Goal: Task Accomplishment & Management: Manage account settings

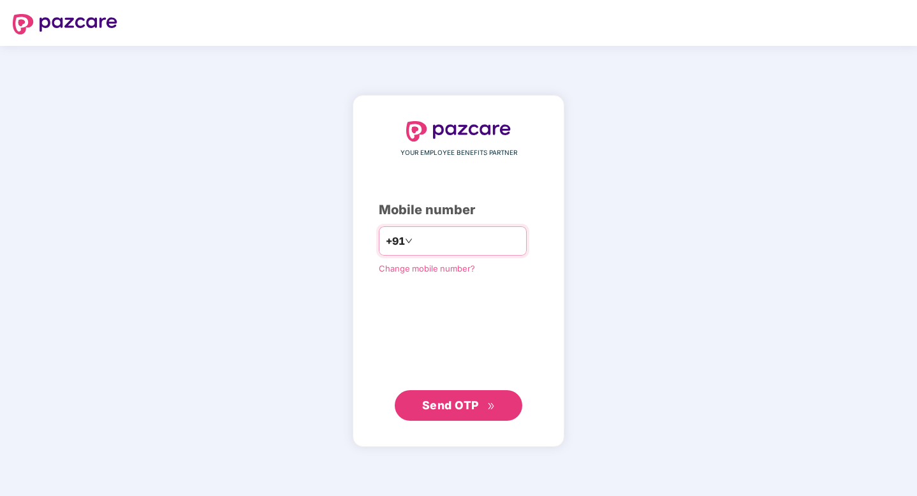
click at [473, 240] on input "number" at bounding box center [467, 241] width 105 height 20
type input "**********"
click at [456, 425] on div "**********" at bounding box center [459, 271] width 212 height 352
click at [464, 412] on span "Send OTP" at bounding box center [458, 405] width 73 height 18
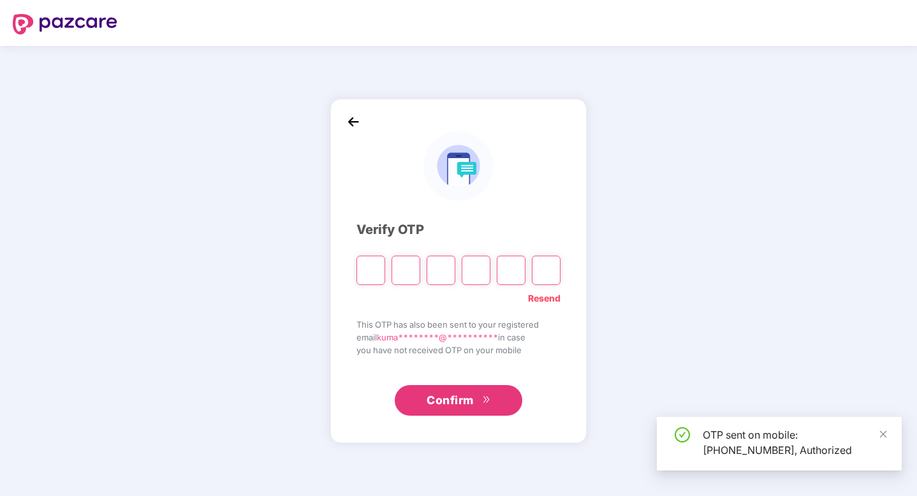
click at [380, 270] on input "Please enter verification code. Digit 1" at bounding box center [371, 270] width 29 height 29
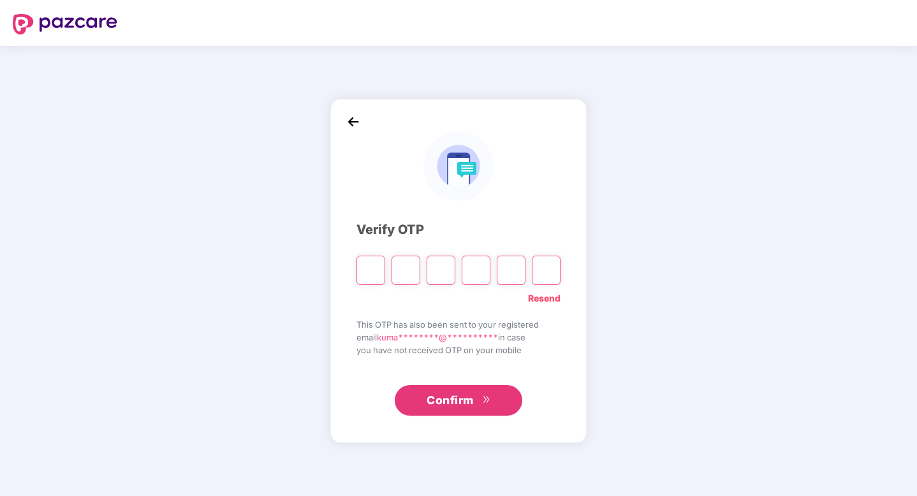
type input "*"
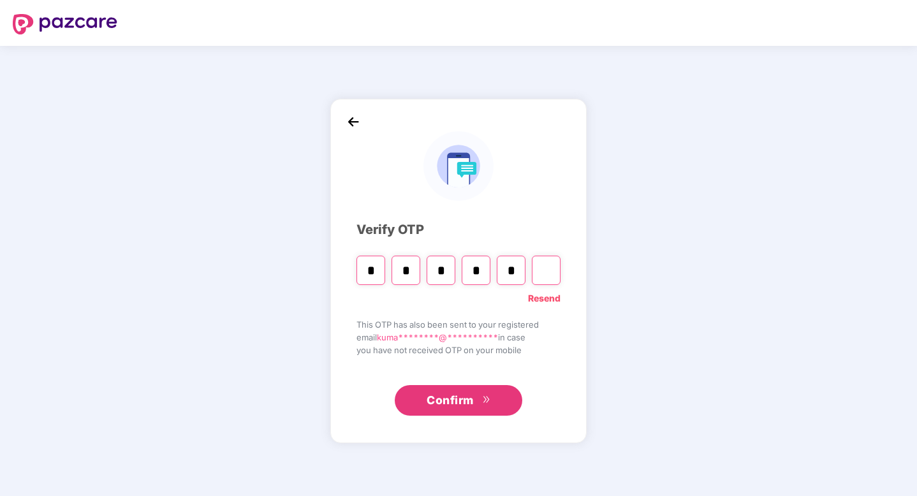
type input "*"
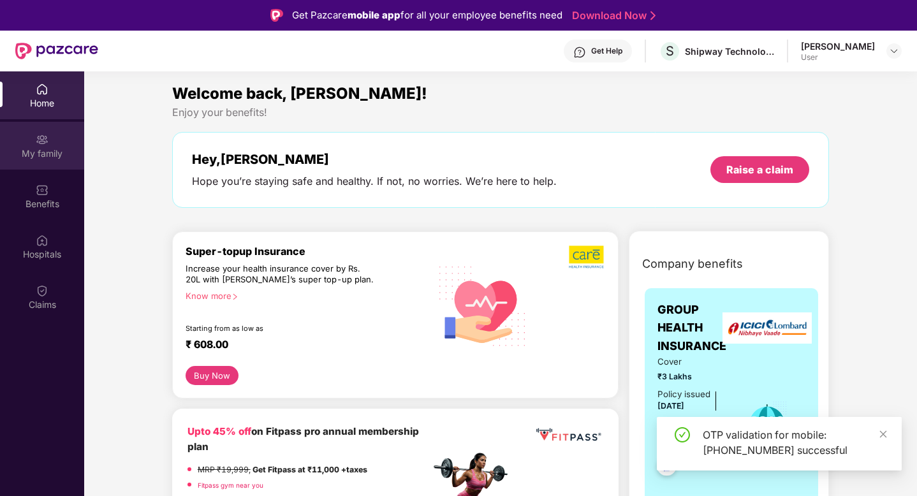
click at [61, 144] on div "My family" at bounding box center [42, 146] width 84 height 48
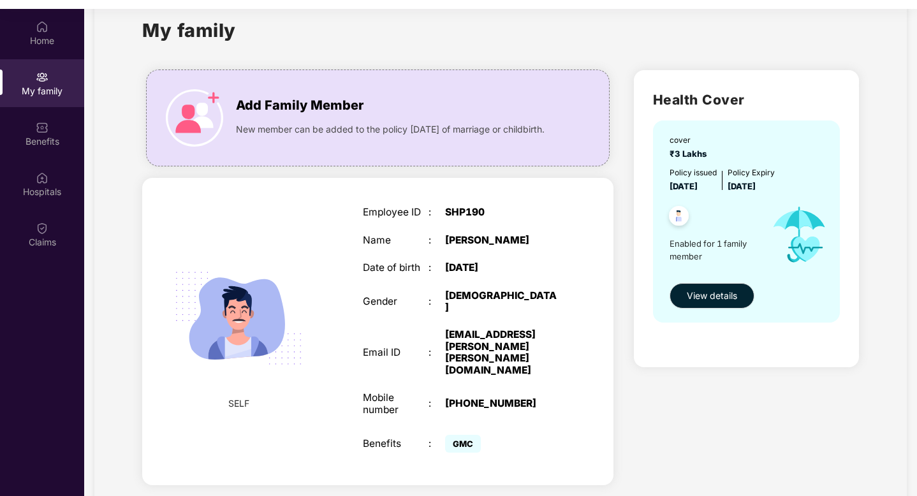
scroll to position [71, 0]
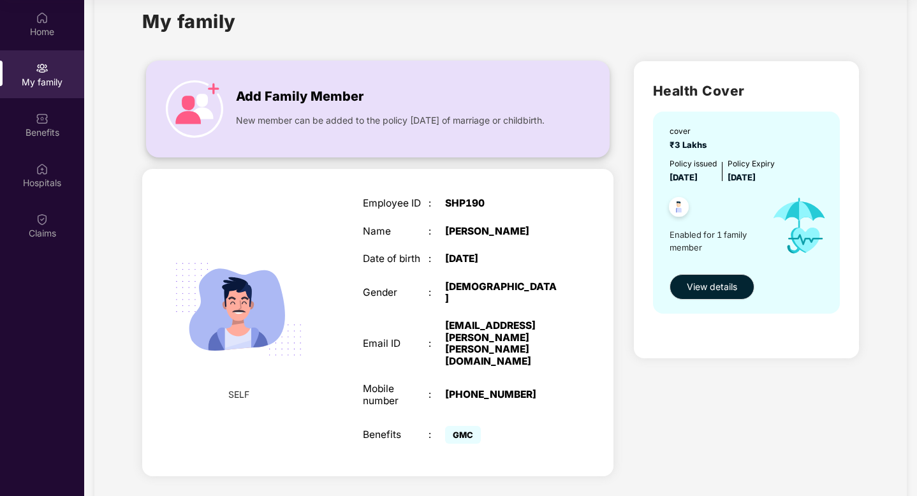
click at [259, 90] on span "Add Family Member" at bounding box center [300, 97] width 128 height 20
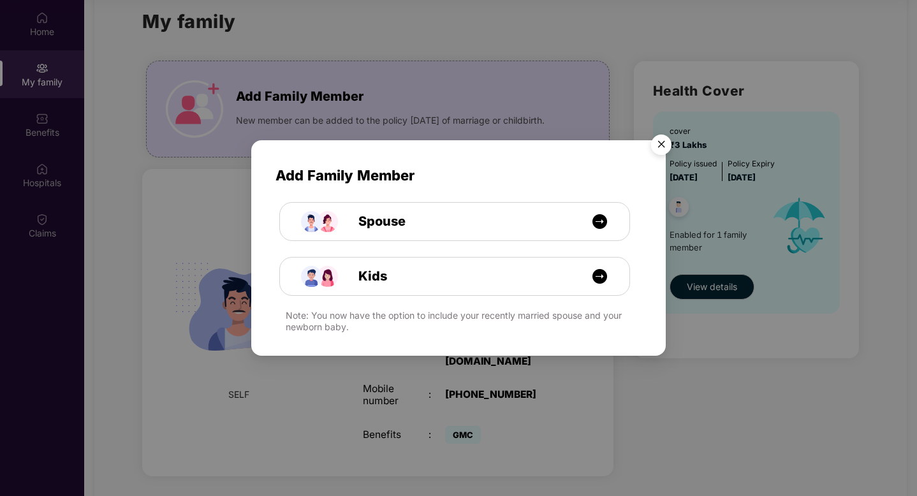
click at [664, 142] on img "Close" at bounding box center [662, 147] width 36 height 36
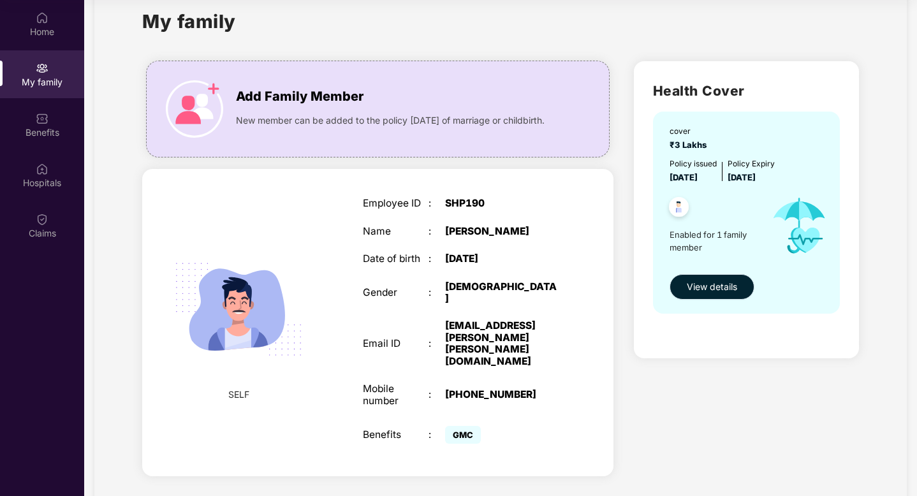
click at [714, 290] on span "View details" at bounding box center [712, 287] width 50 height 14
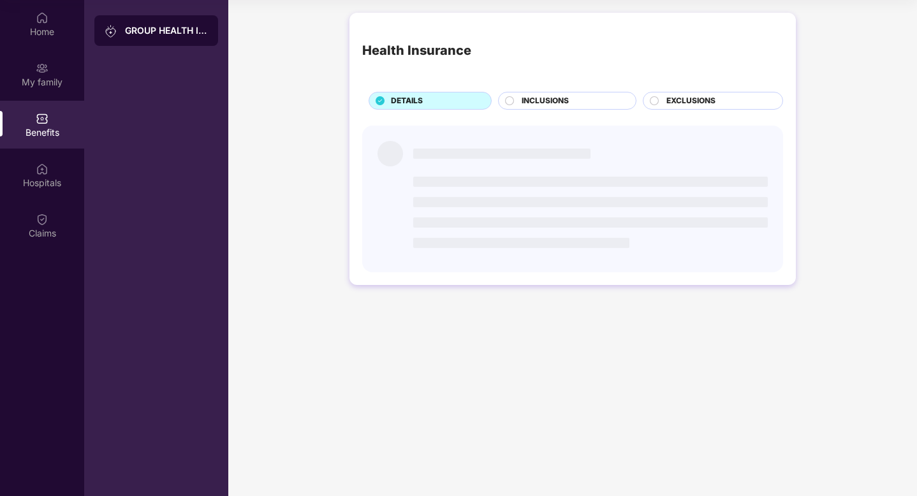
scroll to position [0, 0]
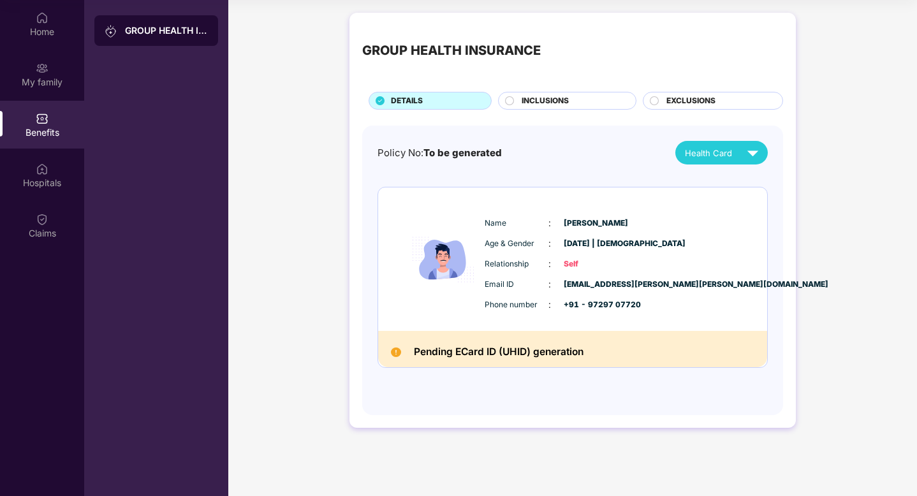
click at [579, 101] on div "INCLUSIONS" at bounding box center [572, 102] width 114 height 14
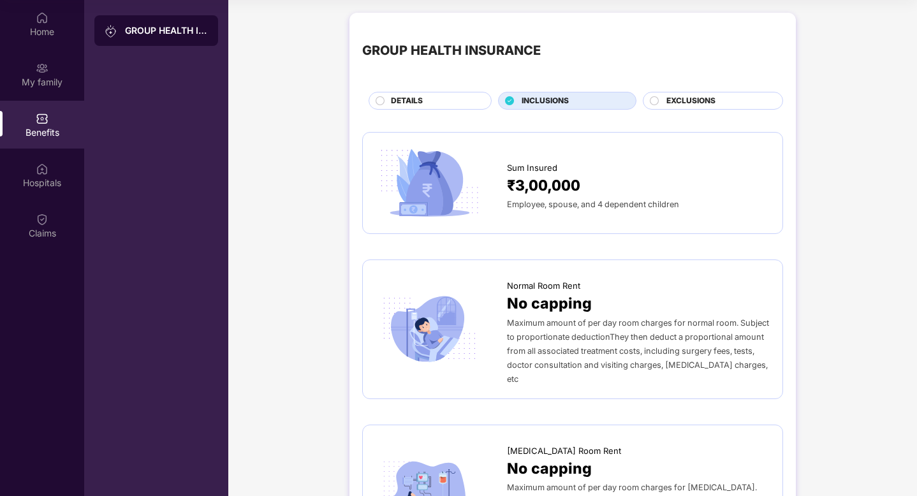
click at [459, 104] on div "DETAILS" at bounding box center [435, 102] width 100 height 14
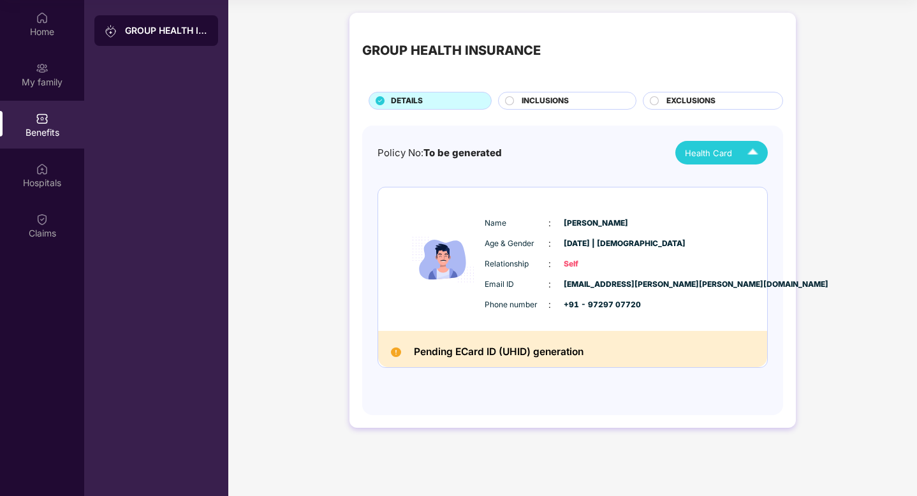
click at [746, 158] on img at bounding box center [753, 153] width 22 height 22
click at [722, 180] on div "[PERSON_NAME]" at bounding box center [724, 182] width 83 height 14
click at [50, 22] on div "Home" at bounding box center [42, 24] width 84 height 48
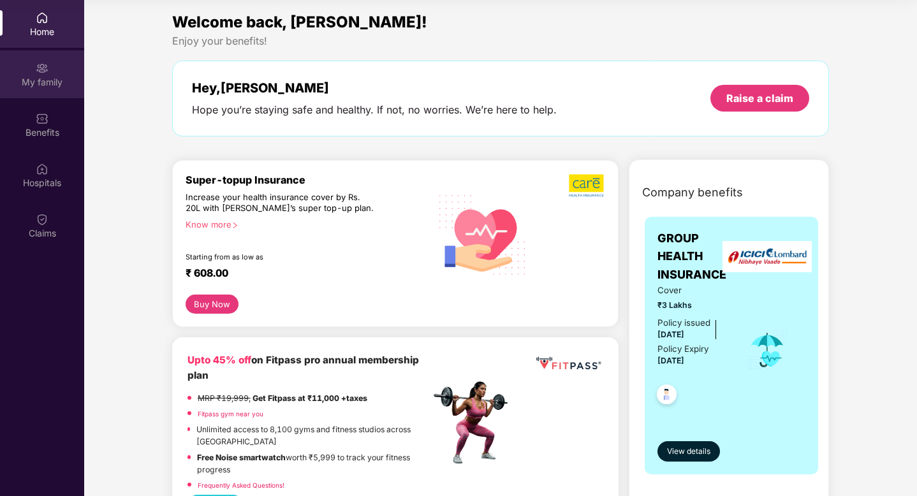
click at [55, 61] on div "My family" at bounding box center [42, 74] width 84 height 48
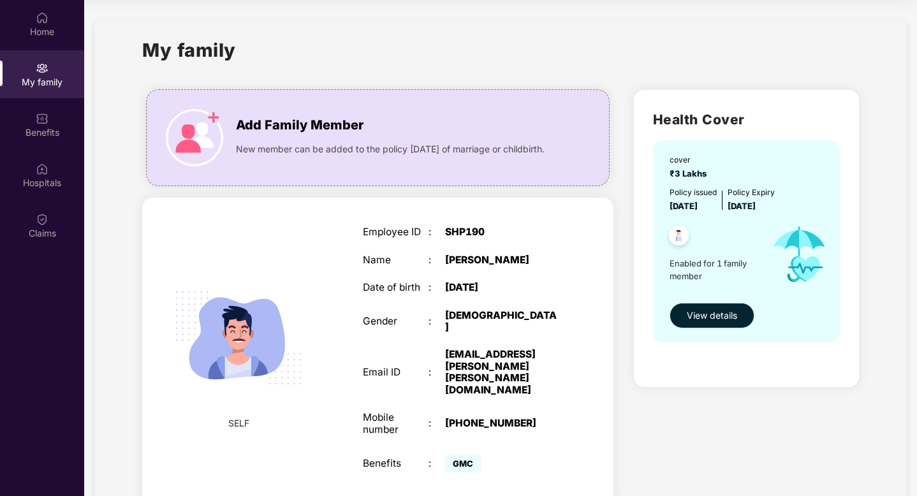
click at [697, 174] on span "₹3 Lakhs" at bounding box center [691, 173] width 42 height 10
click at [721, 308] on button "View details" at bounding box center [712, 316] width 85 height 26
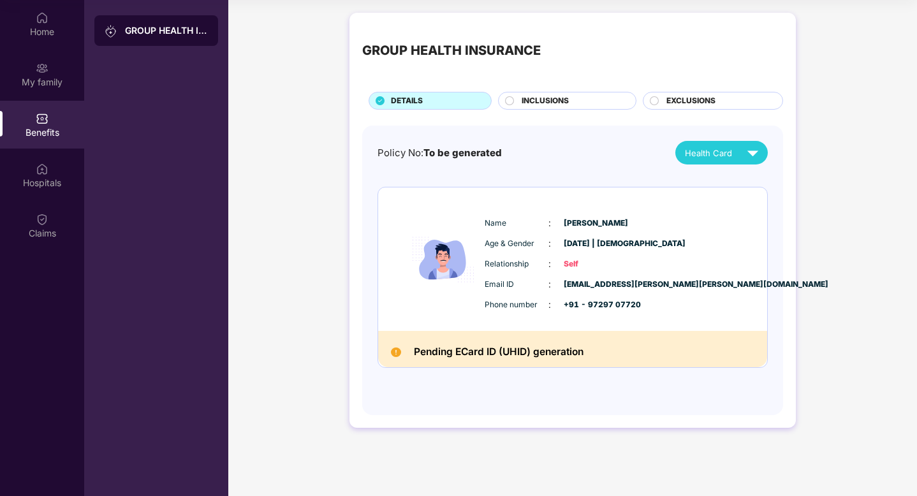
click at [480, 355] on h2 "Pending ECard ID (UHID) generation" at bounding box center [499, 352] width 170 height 17
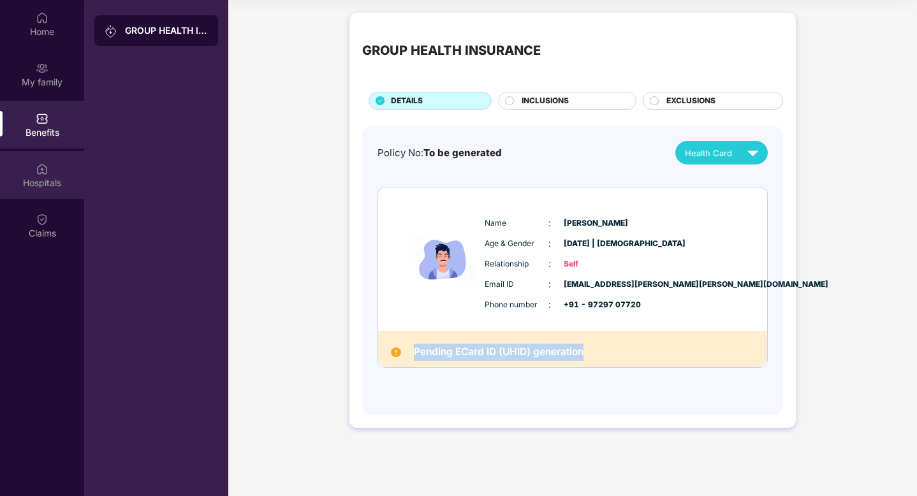
click at [31, 185] on div "Hospitals" at bounding box center [42, 183] width 84 height 13
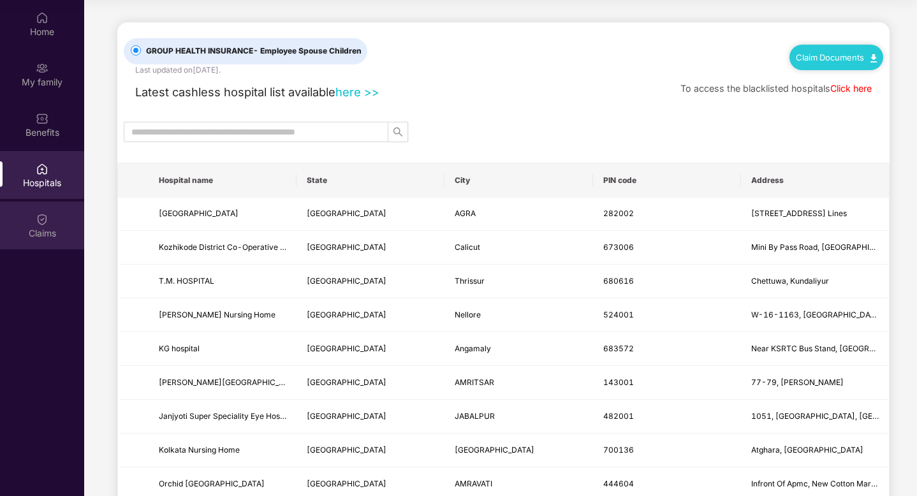
click at [31, 235] on div "Claims" at bounding box center [42, 233] width 84 height 13
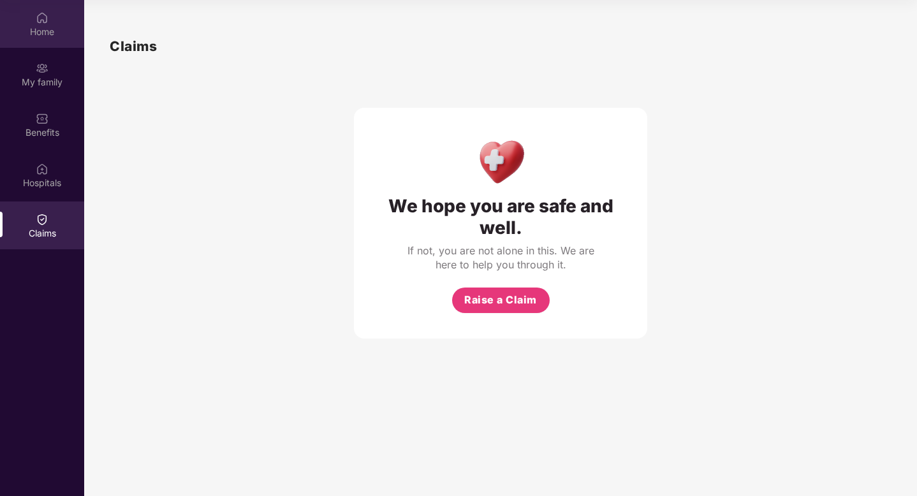
click at [58, 43] on div "Home" at bounding box center [42, 24] width 84 height 48
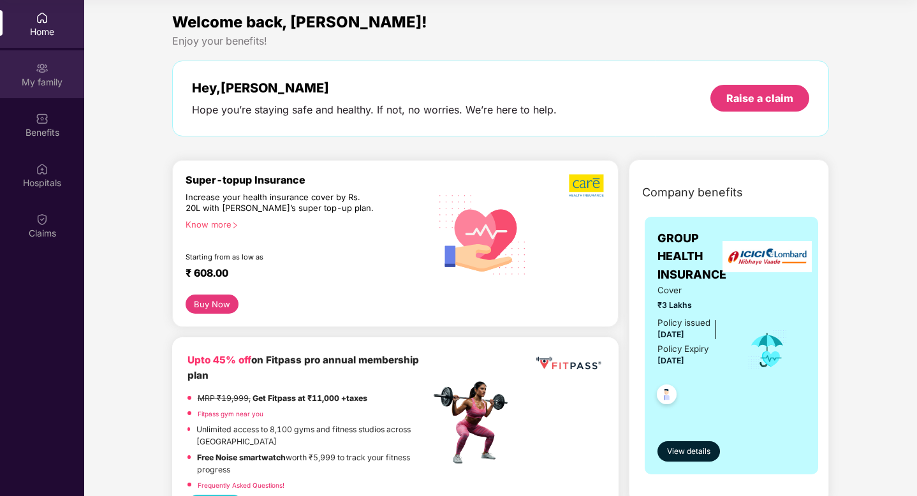
click at [38, 64] on img at bounding box center [42, 68] width 13 height 13
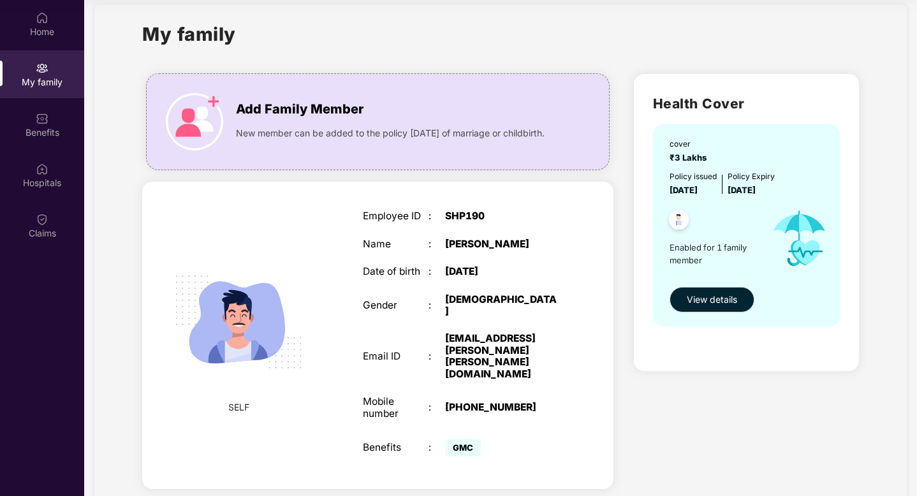
scroll to position [29, 0]
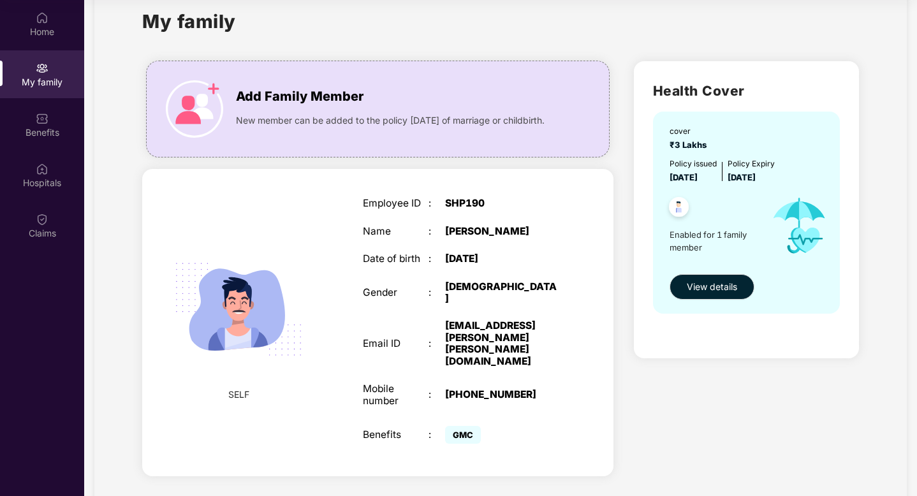
click at [226, 286] on img at bounding box center [238, 309] width 157 height 157
click at [269, 307] on img at bounding box center [238, 309] width 157 height 157
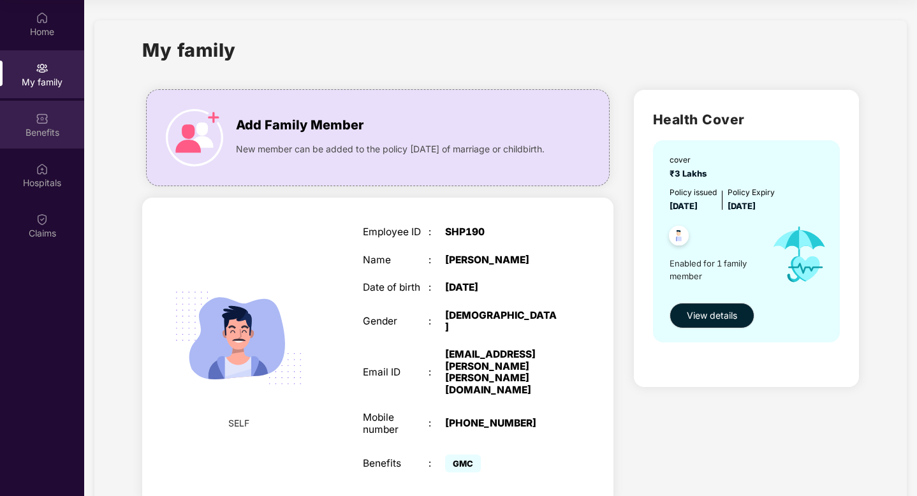
click at [46, 135] on div "Benefits" at bounding box center [42, 132] width 84 height 13
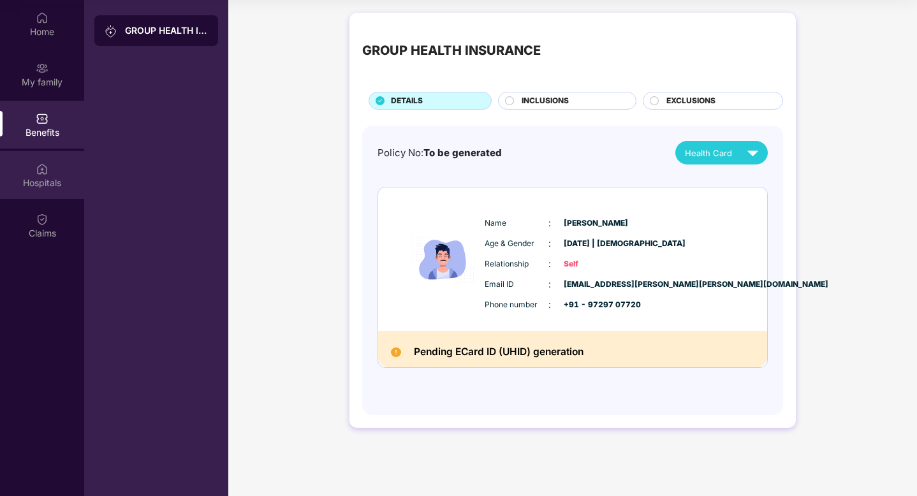
click at [52, 198] on div "Hospitals" at bounding box center [42, 175] width 84 height 48
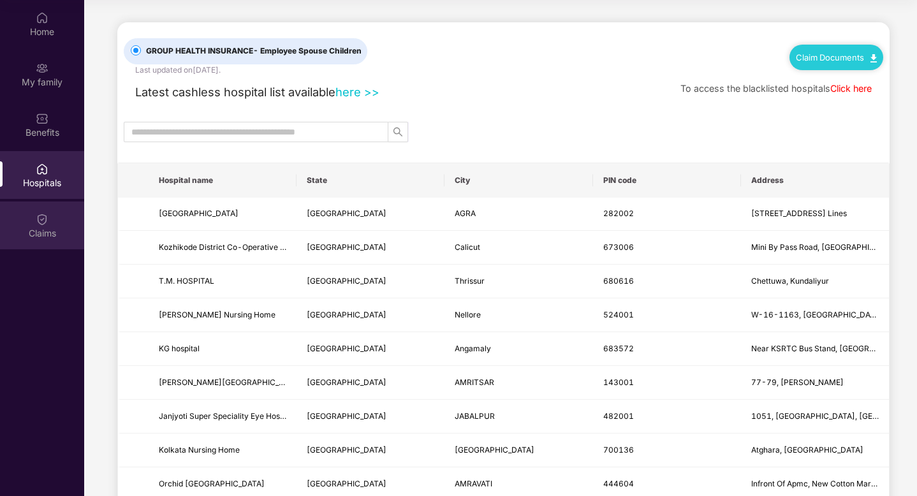
click at [40, 223] on img at bounding box center [42, 219] width 13 height 13
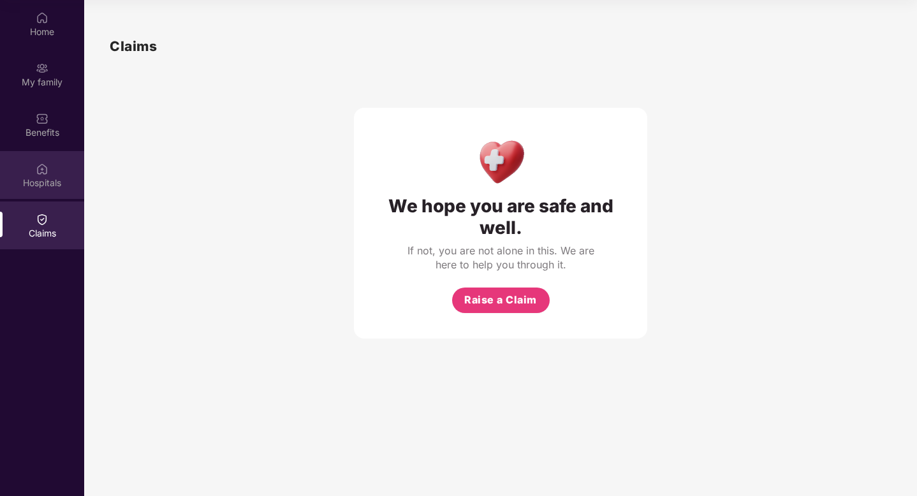
click at [45, 164] on img at bounding box center [42, 169] width 13 height 13
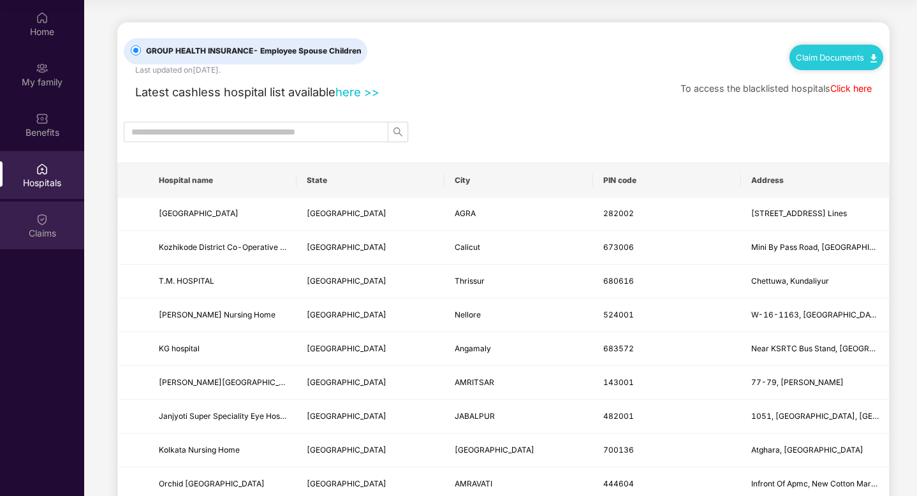
click at [17, 237] on div "Claims" at bounding box center [42, 233] width 84 height 13
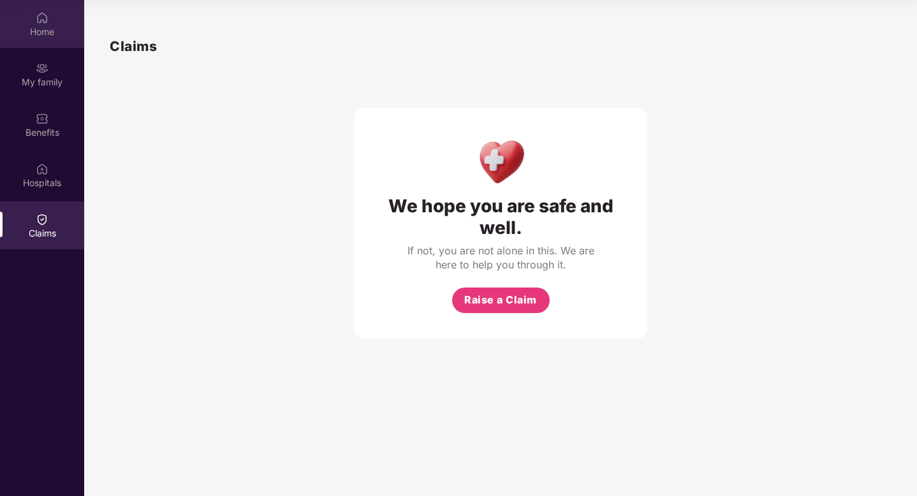
click at [48, 15] on img at bounding box center [42, 17] width 13 height 13
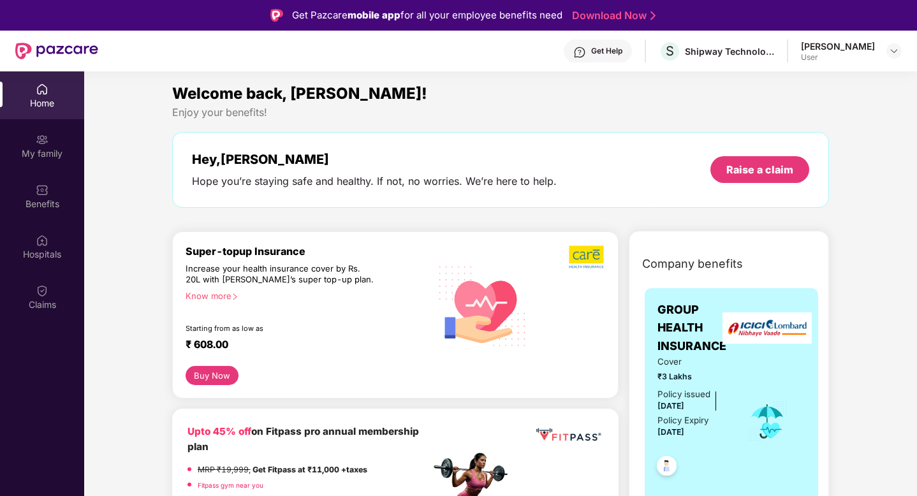
click at [833, 53] on div "User" at bounding box center [838, 57] width 74 height 10
click at [857, 50] on div "[PERSON_NAME]" at bounding box center [838, 46] width 74 height 12
click at [898, 50] on img at bounding box center [894, 51] width 10 height 10
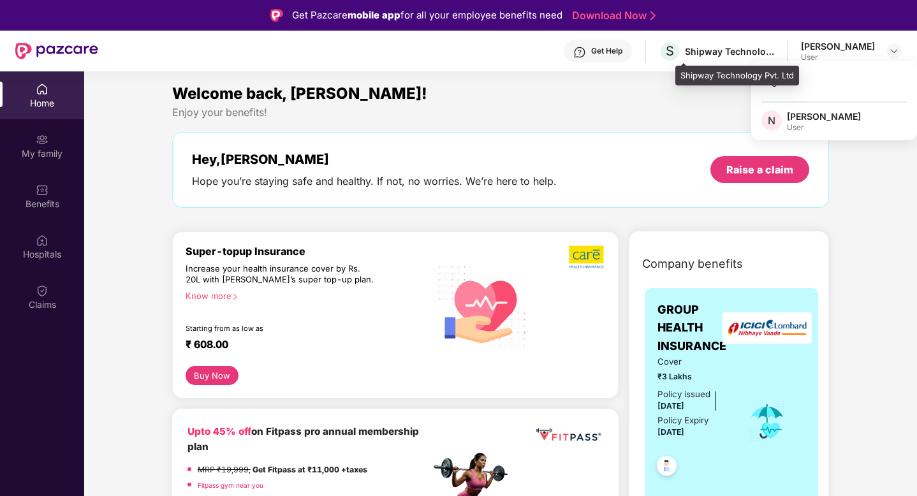
click at [758, 56] on div "Shipway Technology Pvt. Ltd" at bounding box center [729, 51] width 89 height 12
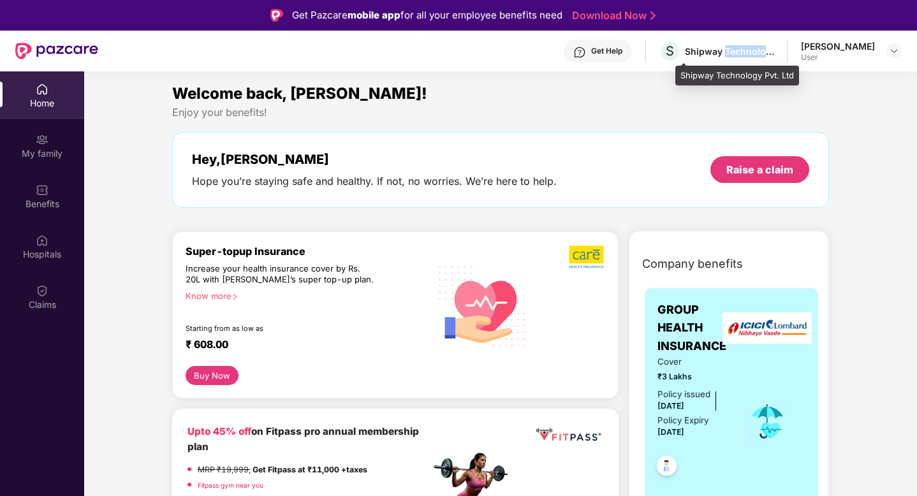
click at [758, 56] on div "Shipway Technology Pvt. Ltd" at bounding box center [729, 51] width 89 height 12
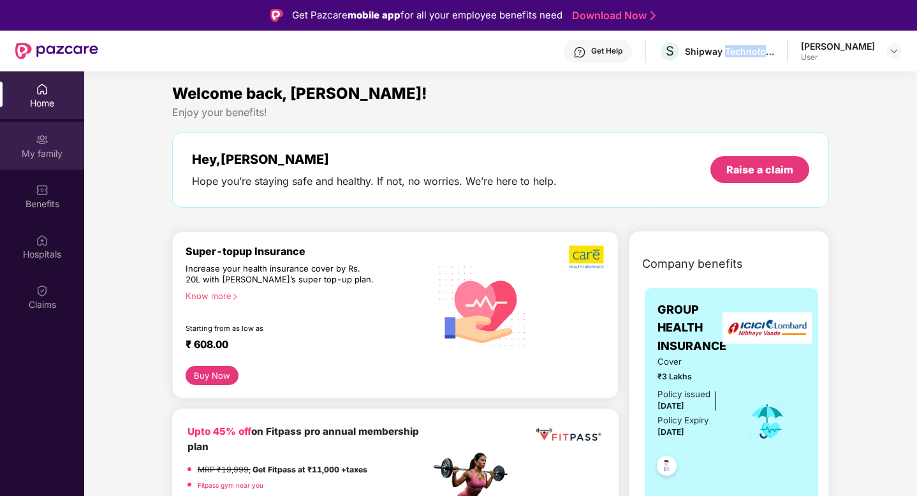
click at [45, 147] on div "My family" at bounding box center [42, 153] width 84 height 13
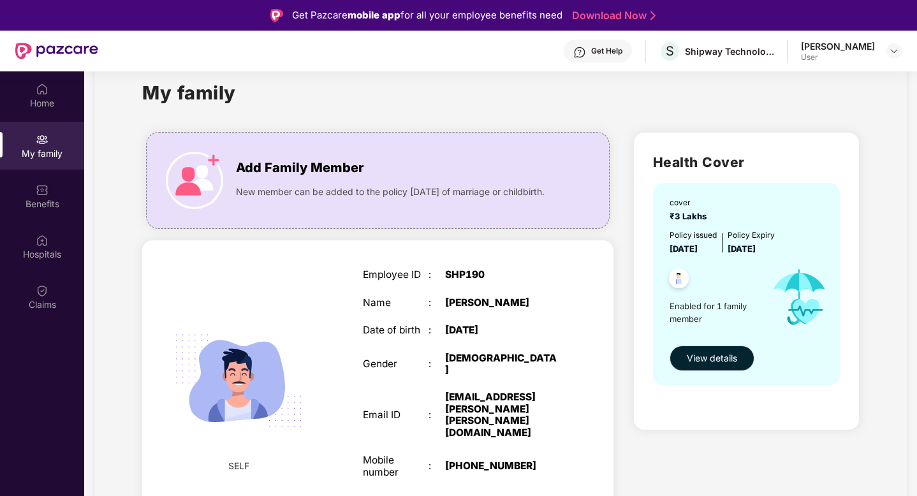
scroll to position [71, 0]
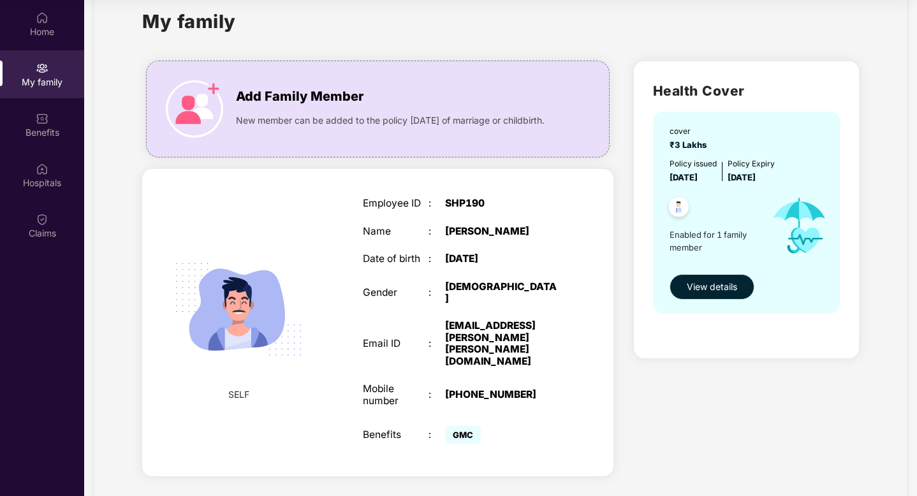
click at [692, 292] on span "View details" at bounding box center [712, 287] width 50 height 14
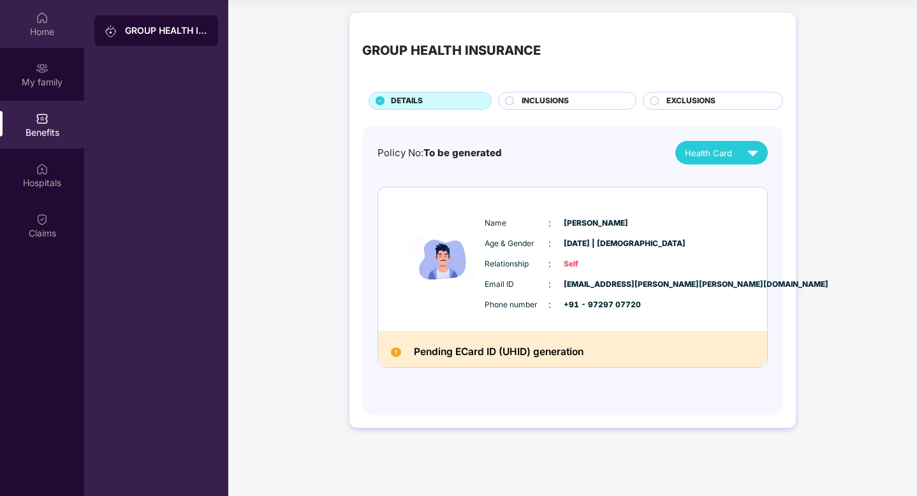
click at [20, 27] on div "Home" at bounding box center [42, 32] width 84 height 13
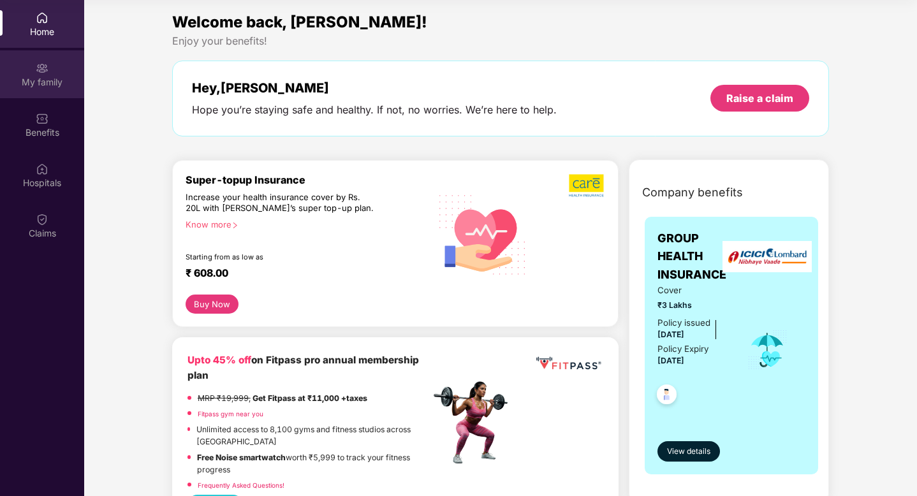
click at [55, 87] on div "My family" at bounding box center [42, 82] width 84 height 13
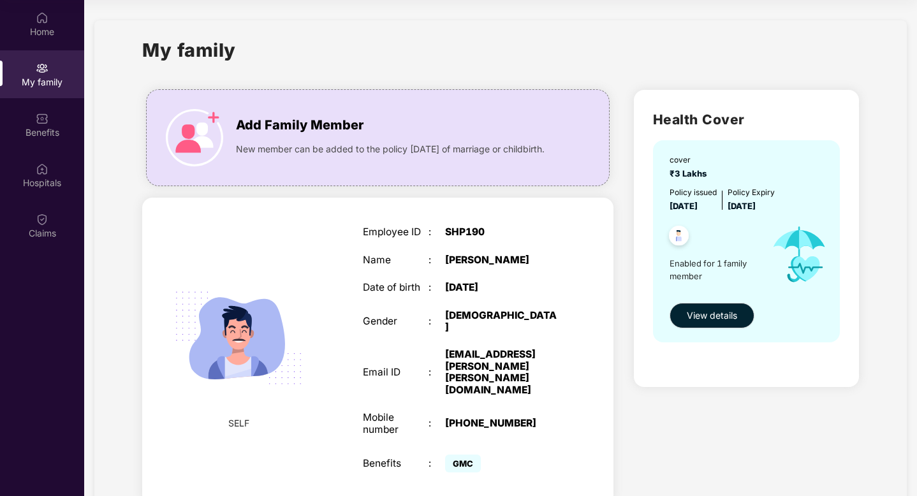
click at [453, 253] on div "Employee ID : SHP190 Name : [PERSON_NAME] Date of birth : [DEMOGRAPHIC_DATA] Ge…" at bounding box center [461, 351] width 223 height 281
click at [454, 262] on div "[PERSON_NAME]" at bounding box center [502, 260] width 115 height 11
